Goal: Information Seeking & Learning: Learn about a topic

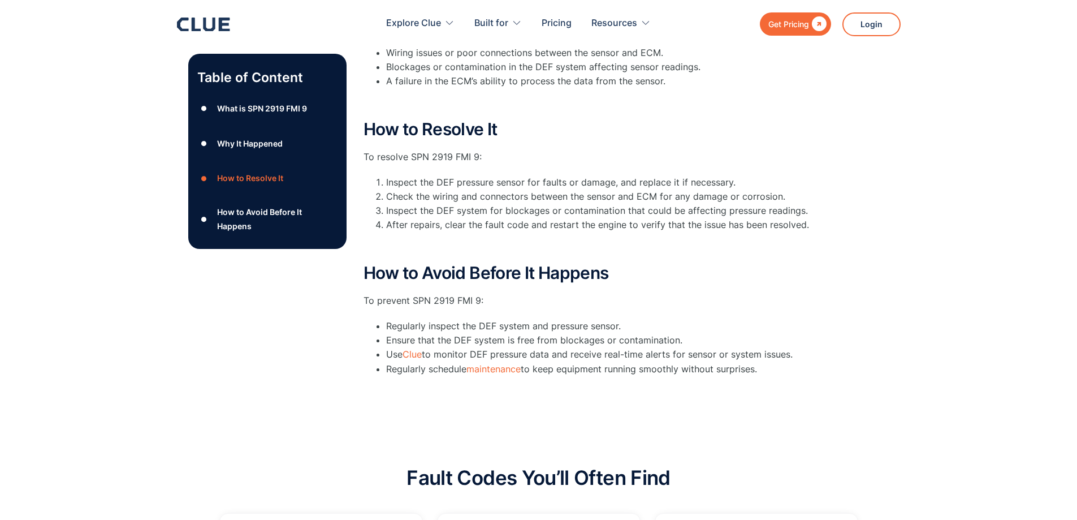
scroll to position [452, 0]
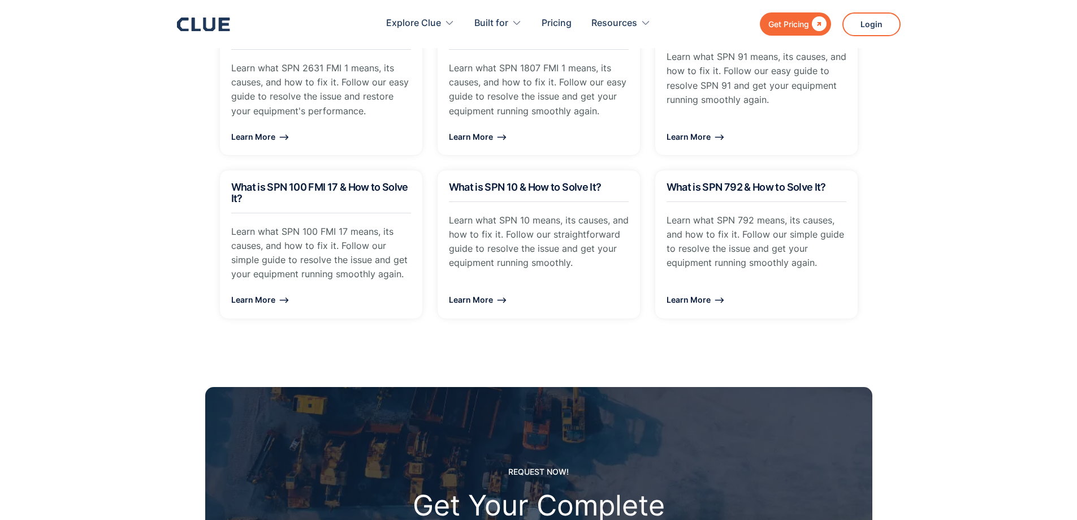
scroll to position [848, 0]
